Goal: Transaction & Acquisition: Purchase product/service

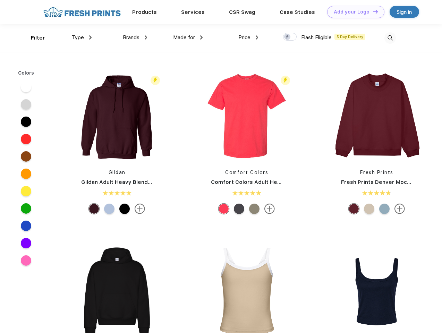
click at [354, 12] on link "Add your Logo Design Tool" at bounding box center [355, 12] width 57 height 12
click at [0, 0] on div "Design Tool" at bounding box center [0, 0] width 0 height 0
click at [373, 11] on link "Add your Logo Design Tool" at bounding box center [355, 12] width 57 height 12
click at [33, 38] on div "Filter" at bounding box center [38, 38] width 14 height 8
click at [82, 38] on span "Type" at bounding box center [78, 37] width 12 height 6
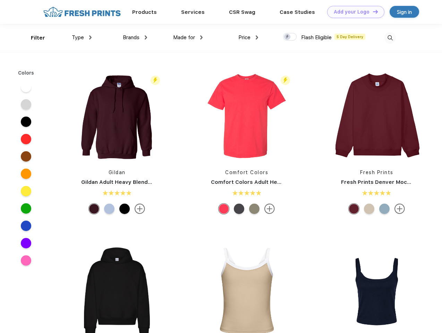
click at [135, 38] on span "Brands" at bounding box center [131, 37] width 17 height 6
click at [188, 38] on span "Made for" at bounding box center [184, 37] width 22 height 6
click at [249, 38] on span "Price" at bounding box center [245, 37] width 12 height 6
click at [290, 37] on div at bounding box center [290, 37] width 14 height 8
click at [288, 37] on input "checkbox" at bounding box center [285, 35] width 5 height 5
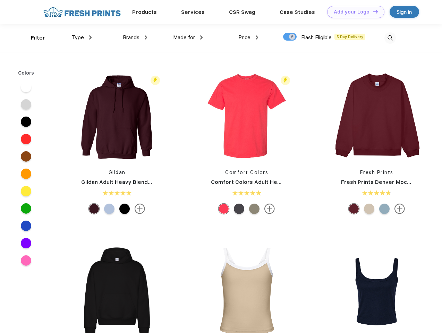
click at [390, 38] on img at bounding box center [390, 37] width 11 height 11
